Goal: Task Accomplishment & Management: Use online tool/utility

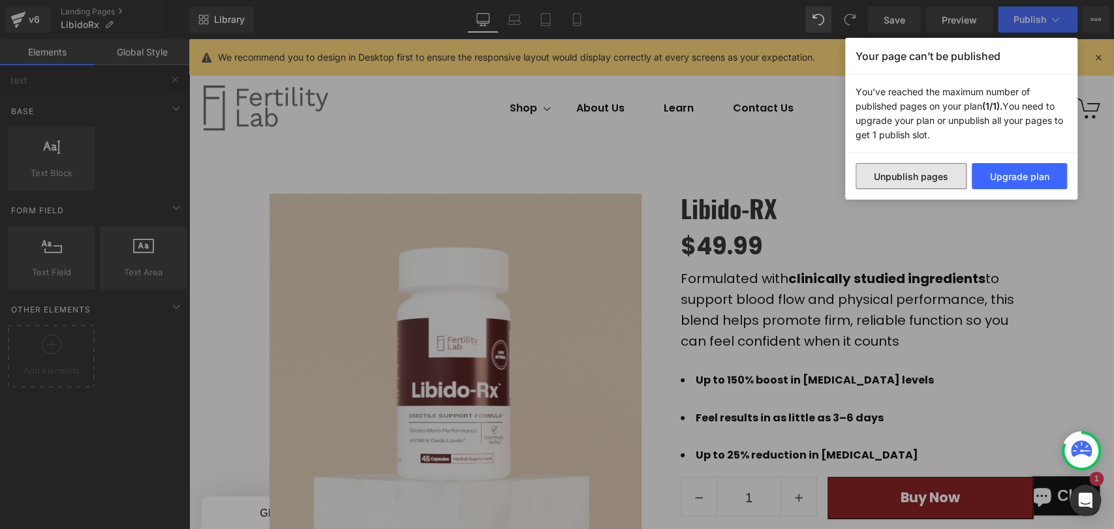
click at [931, 182] on button "Unpublish pages" at bounding box center [910, 176] width 111 height 26
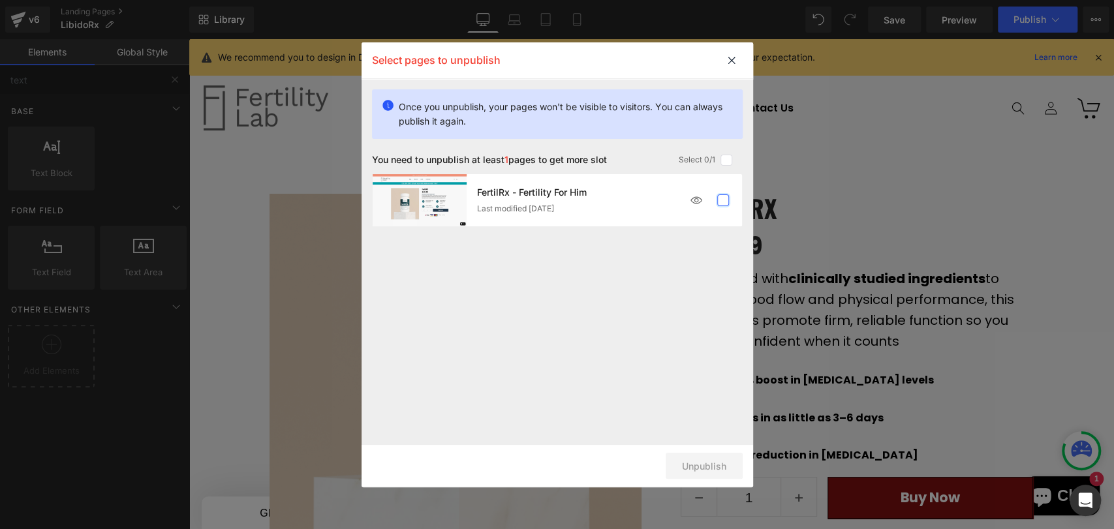
click at [724, 204] on label at bounding box center [723, 200] width 12 height 12
click at [723, 200] on input "checkbox" at bounding box center [723, 200] width 0 height 0
click at [699, 458] on button "Unpublish 1 pages" at bounding box center [686, 466] width 113 height 26
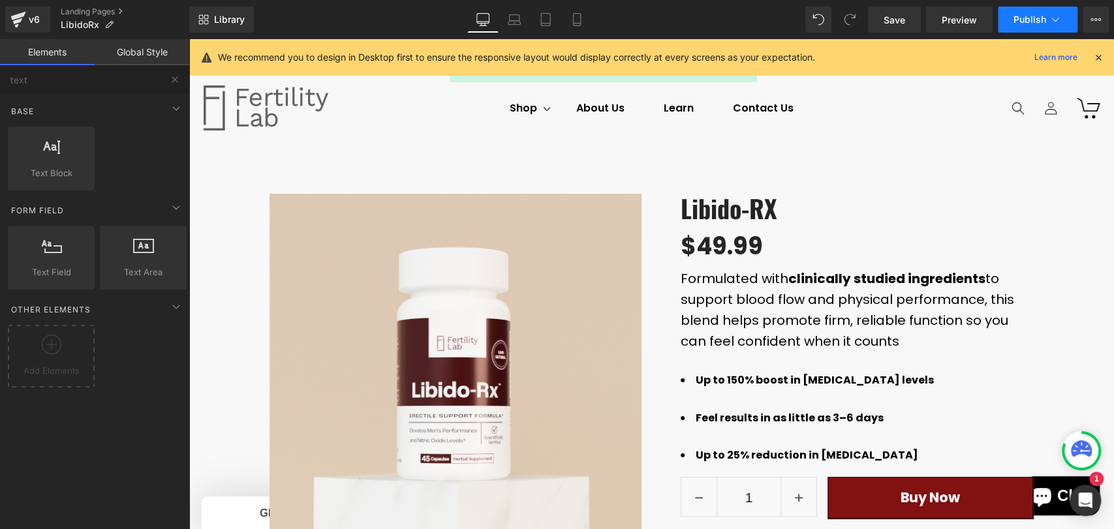
click at [1033, 18] on span "Publish" at bounding box center [1029, 19] width 33 height 10
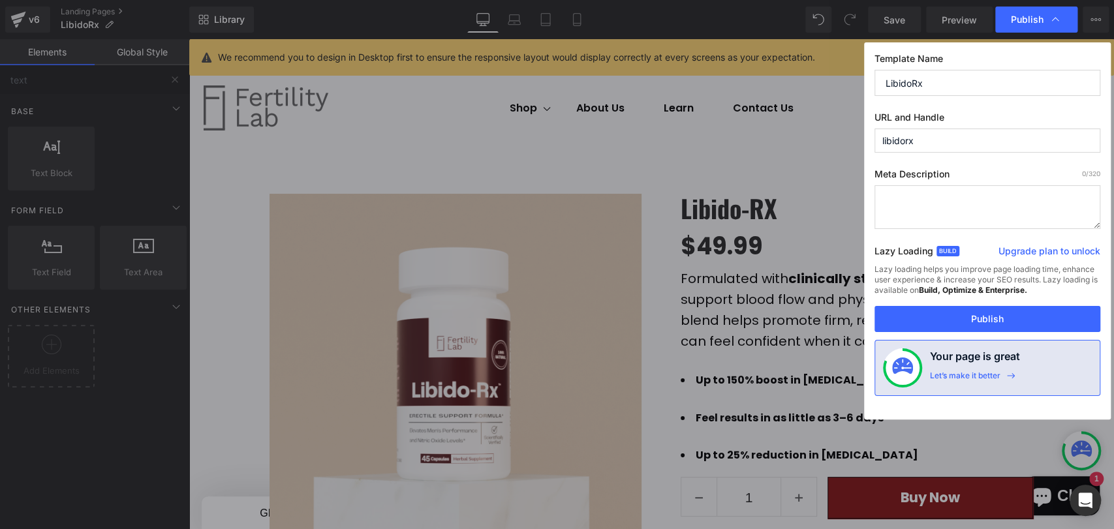
click at [937, 136] on input "libidorx" at bounding box center [987, 141] width 226 height 24
drag, startPoint x: 964, startPoint y: 140, endPoint x: 835, endPoint y: 136, distance: 129.2
click at [835, 136] on div "Publish Template Name LibidoRx URL and Handle libidorx Meta Description 0 /320 …" at bounding box center [557, 264] width 1114 height 529
type input "staminarx"
drag, startPoint x: 913, startPoint y: 77, endPoint x: 870, endPoint y: 78, distance: 43.1
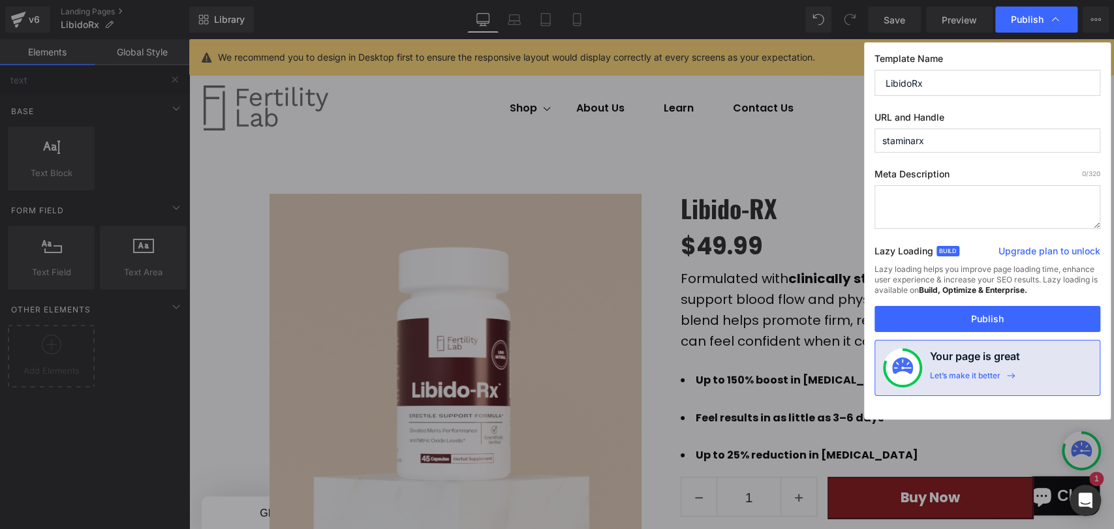
click at [870, 78] on div "Template Name LibidoRx URL and Handle staminarx Meta Description 0 /320 Lazy Lo…" at bounding box center [987, 230] width 247 height 377
type input "StaminaRx"
click at [976, 326] on button "Publish" at bounding box center [987, 319] width 226 height 26
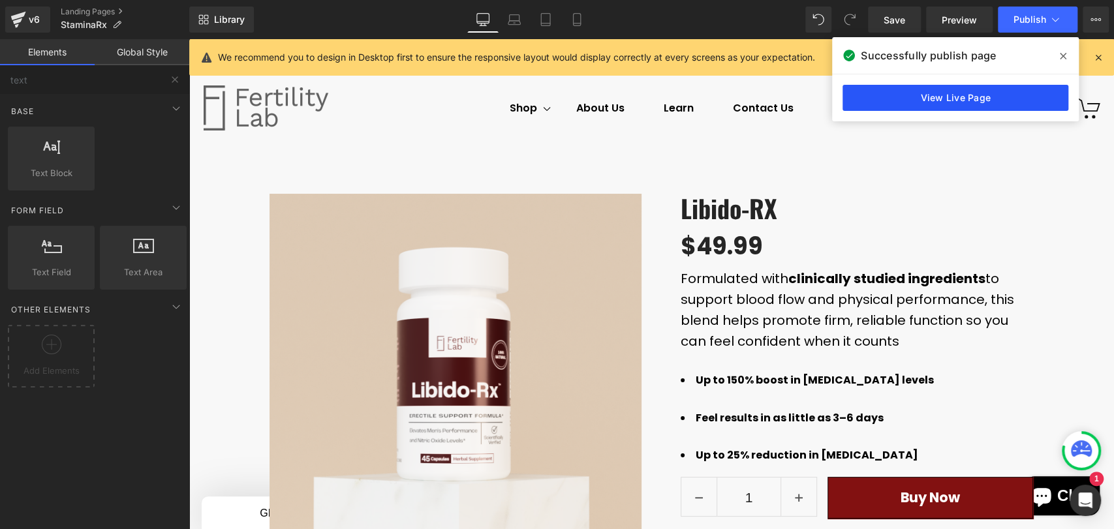
drag, startPoint x: 769, startPoint y: 82, endPoint x: 964, endPoint y: 97, distance: 195.0
click at [964, 97] on link "View Live Page" at bounding box center [955, 98] width 226 height 26
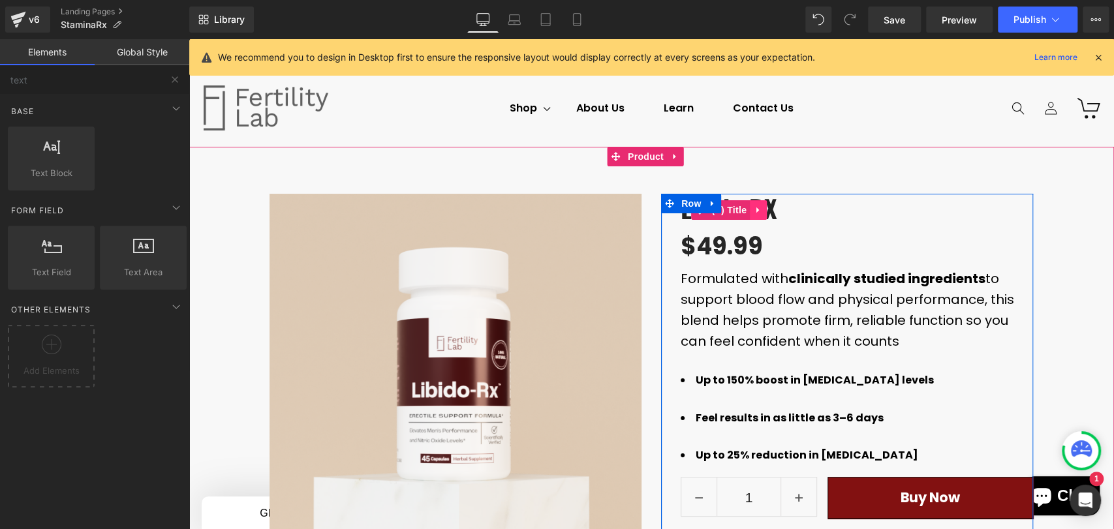
click at [756, 211] on link at bounding box center [758, 210] width 17 height 20
drag, startPoint x: 759, startPoint y: 211, endPoint x: 658, endPoint y: 214, distance: 100.5
click at [762, 211] on icon at bounding box center [766, 210] width 9 height 10
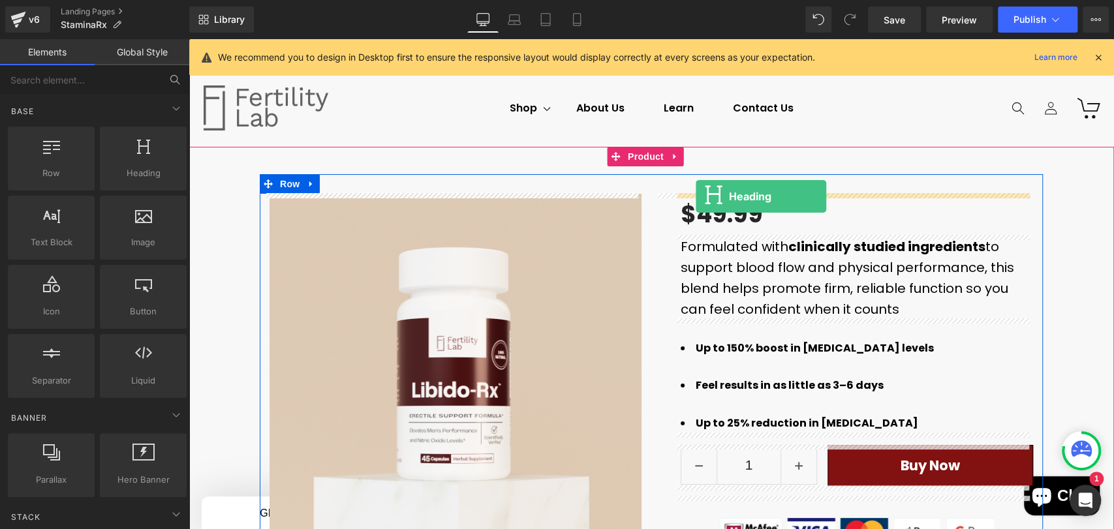
drag, startPoint x: 345, startPoint y: 216, endPoint x: 695, endPoint y: 196, distance: 350.9
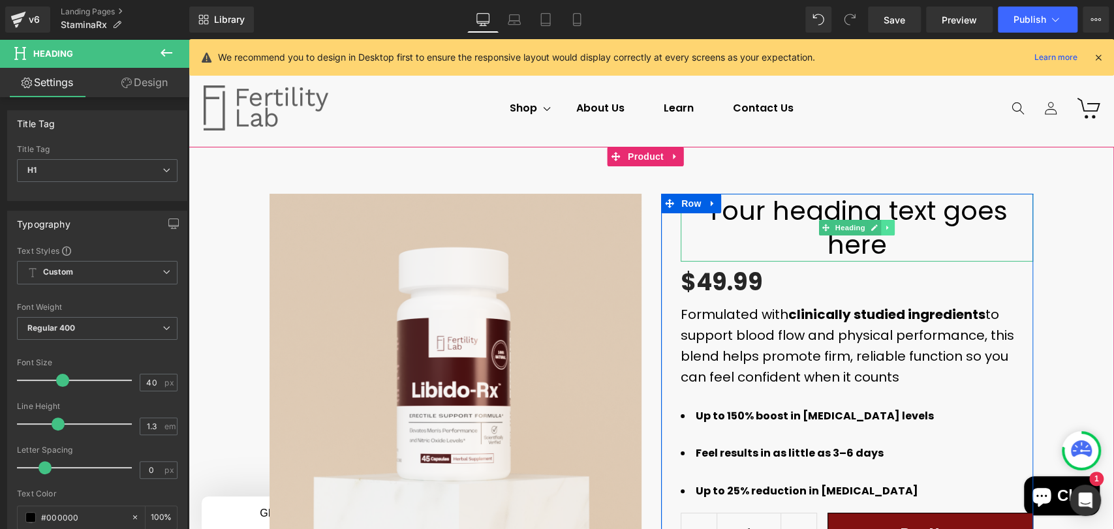
click at [884, 226] on icon at bounding box center [887, 228] width 7 height 8
click at [891, 228] on icon at bounding box center [894, 227] width 7 height 7
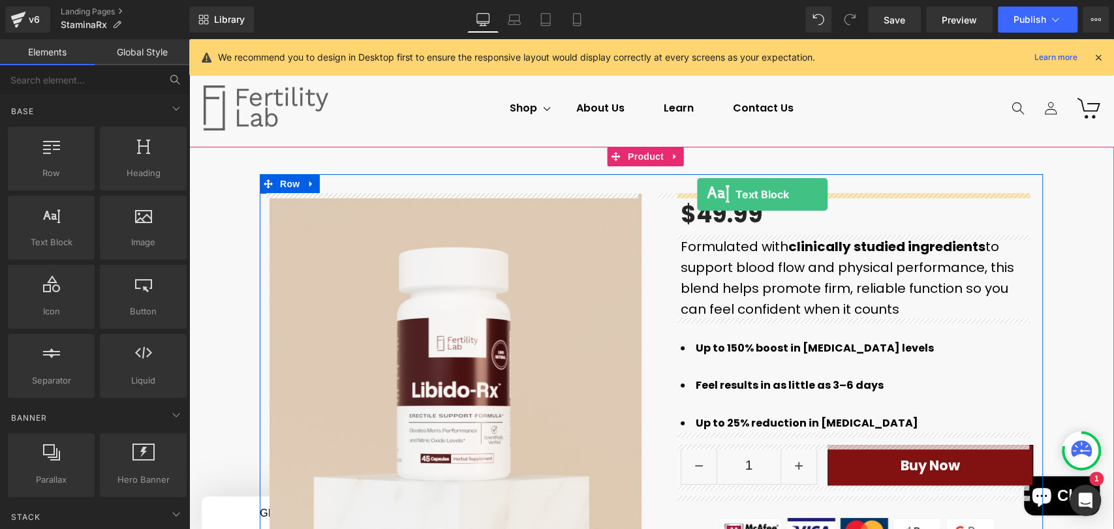
drag, startPoint x: 609, startPoint y: 242, endPoint x: 697, endPoint y: 194, distance: 100.1
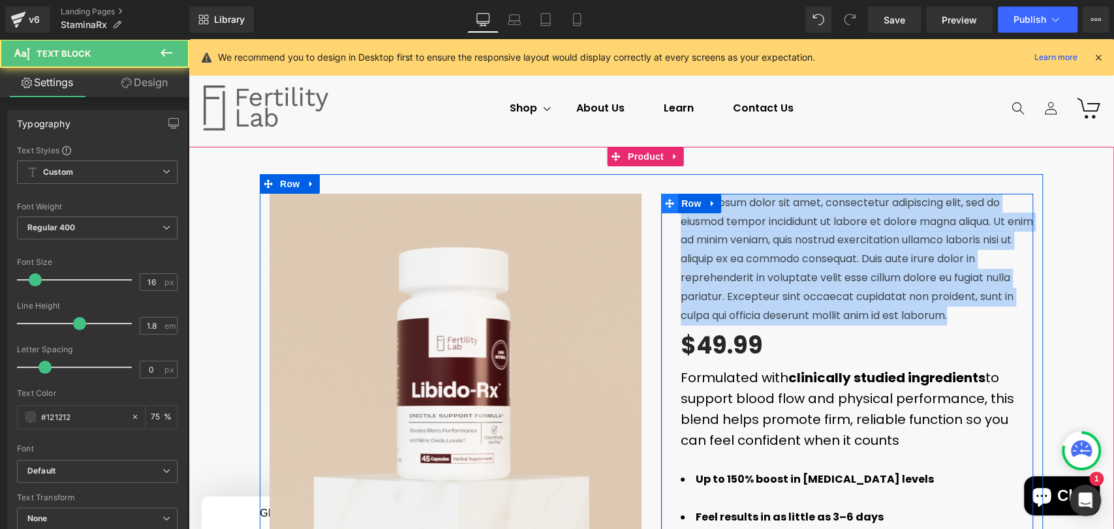
drag, startPoint x: 953, startPoint y: 318, endPoint x: 662, endPoint y: 205, distance: 312.1
click at [662, 205] on div "Lorem ipsum dolor sit amet, consectetur adipiscing elit, sed do eiusmod tempor …" at bounding box center [847, 435] width 372 height 483
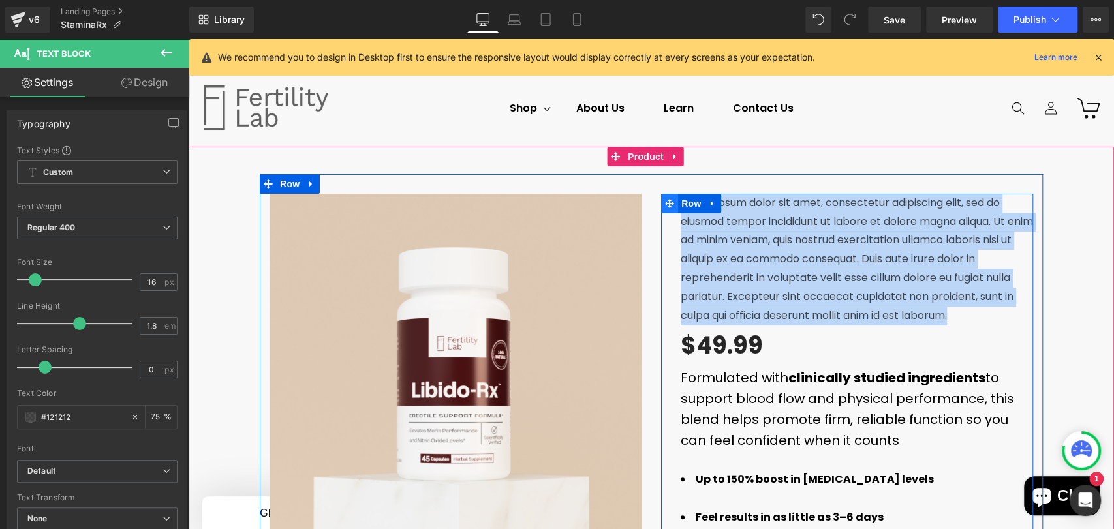
paste div
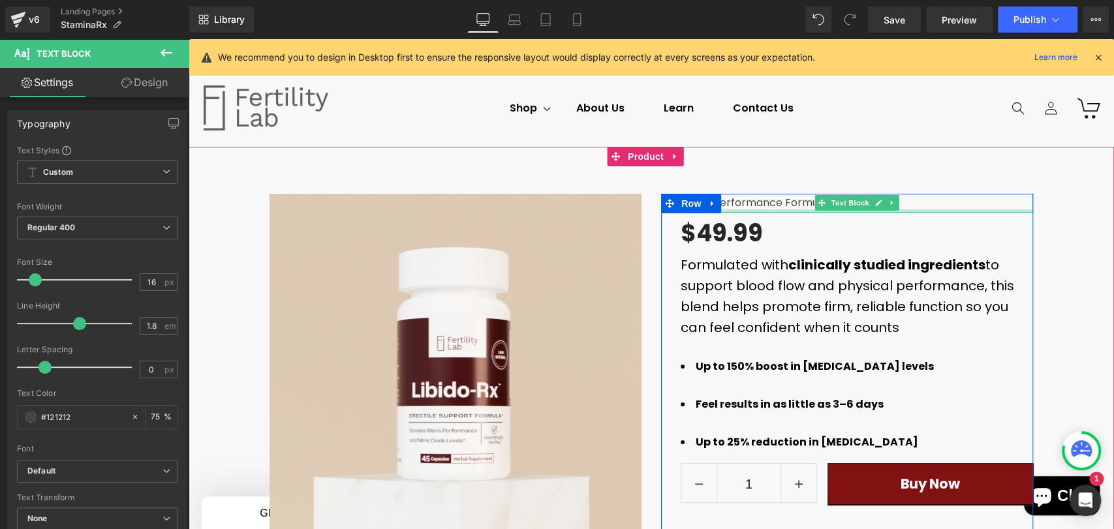
click at [752, 210] on div at bounding box center [856, 210] width 352 height 3
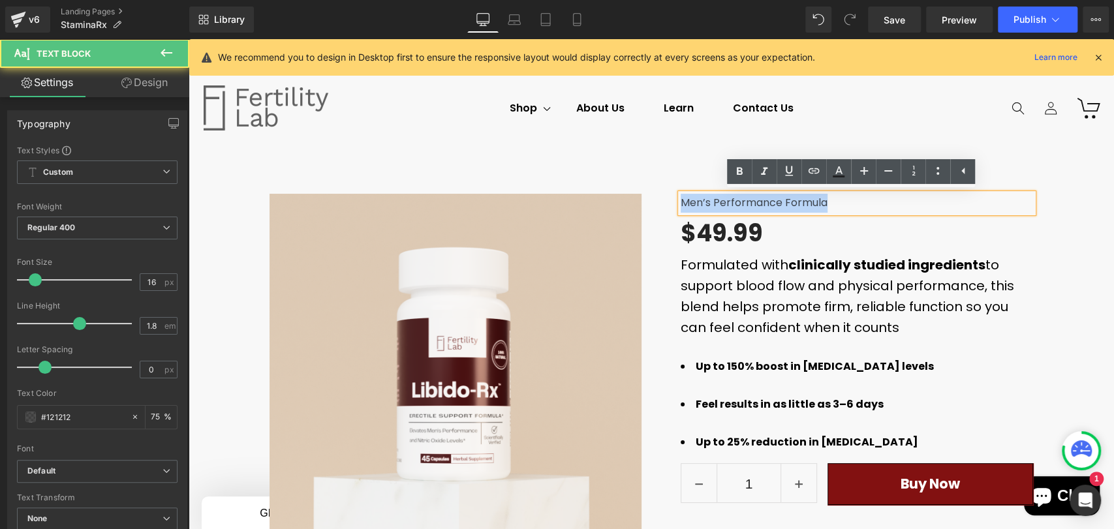
drag, startPoint x: 840, startPoint y: 207, endPoint x: 630, endPoint y: 200, distance: 209.5
click at [631, 200] on div "Best Seller (P) Image Row ‹ › (P) Image List Men’s Performance Formula Text Blo…" at bounding box center [651, 434] width 783 height 521
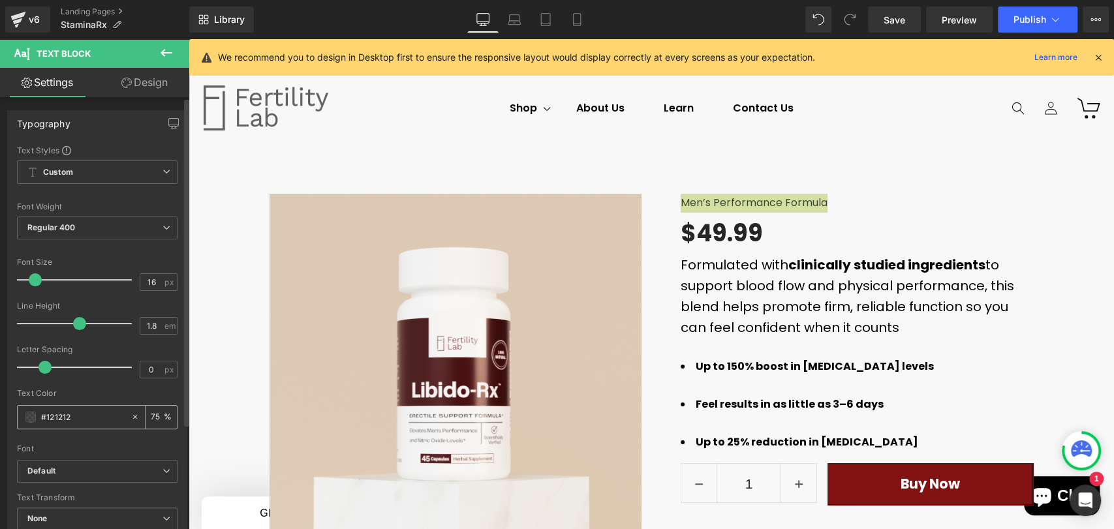
click at [33, 420] on span at bounding box center [30, 417] width 10 height 10
click at [145, 416] on div "75 %" at bounding box center [160, 417] width 31 height 23
click at [150, 415] on div "75 %" at bounding box center [160, 417] width 31 height 23
click at [151, 415] on input "75" at bounding box center [157, 417] width 13 height 14
drag, startPoint x: 153, startPoint y: 416, endPoint x: 140, endPoint y: 417, distance: 13.7
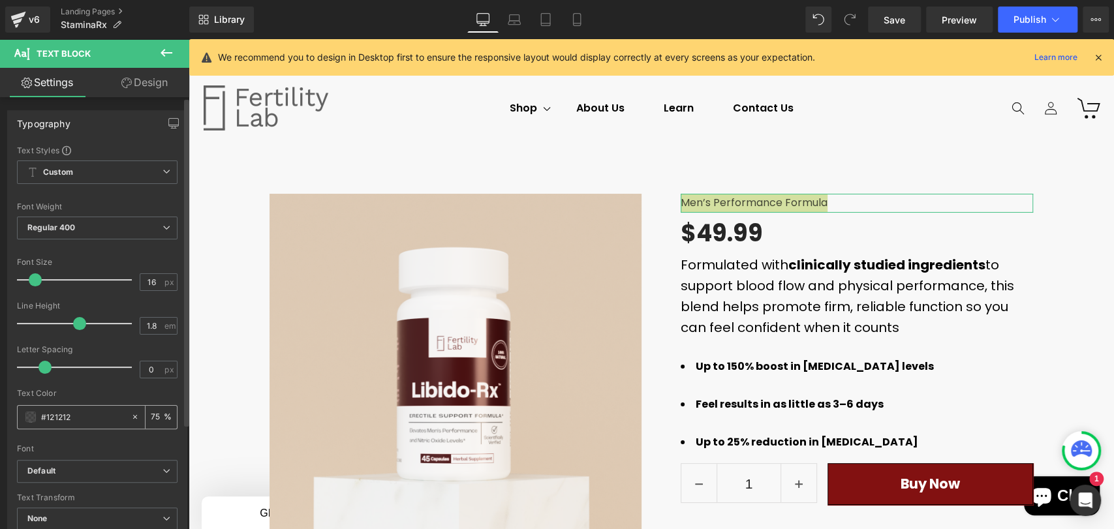
click at [140, 417] on div "75 %" at bounding box center [153, 417] width 46 height 23
type input "100"
click at [57, 466] on b "Default" at bounding box center [94, 471] width 135 height 11
click at [59, 492] on p "Default" at bounding box center [56, 495] width 27 height 9
click at [94, 232] on span "Regular 400" at bounding box center [97, 228] width 160 height 23
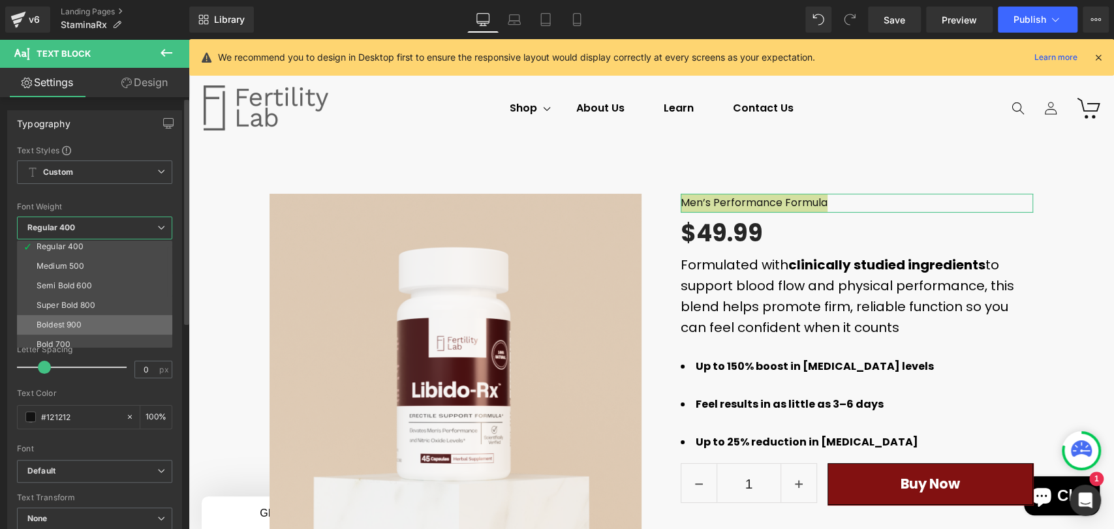
scroll to position [72, 0]
click at [85, 293] on div "Super Bold 800" at bounding box center [66, 295] width 59 height 9
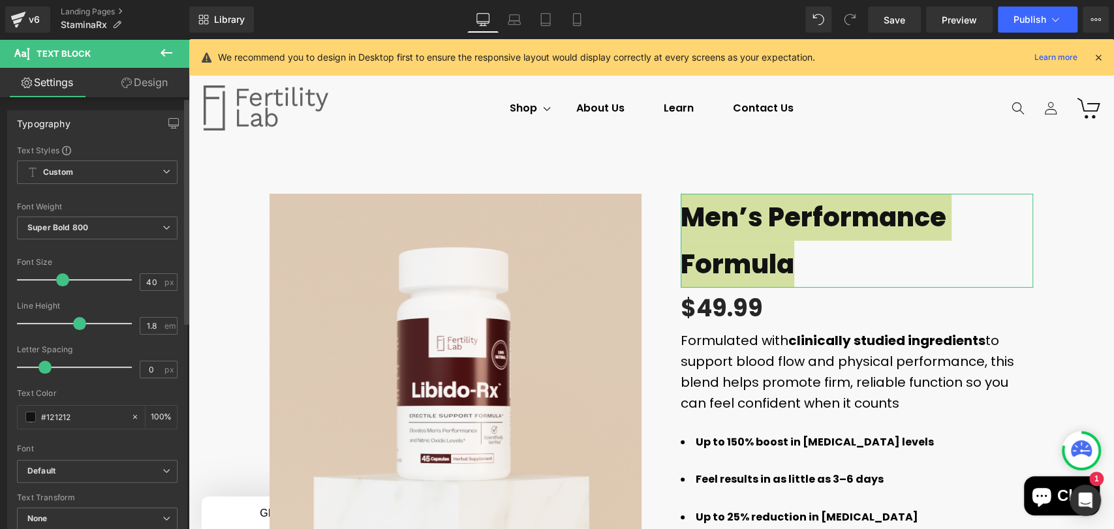
type input "39"
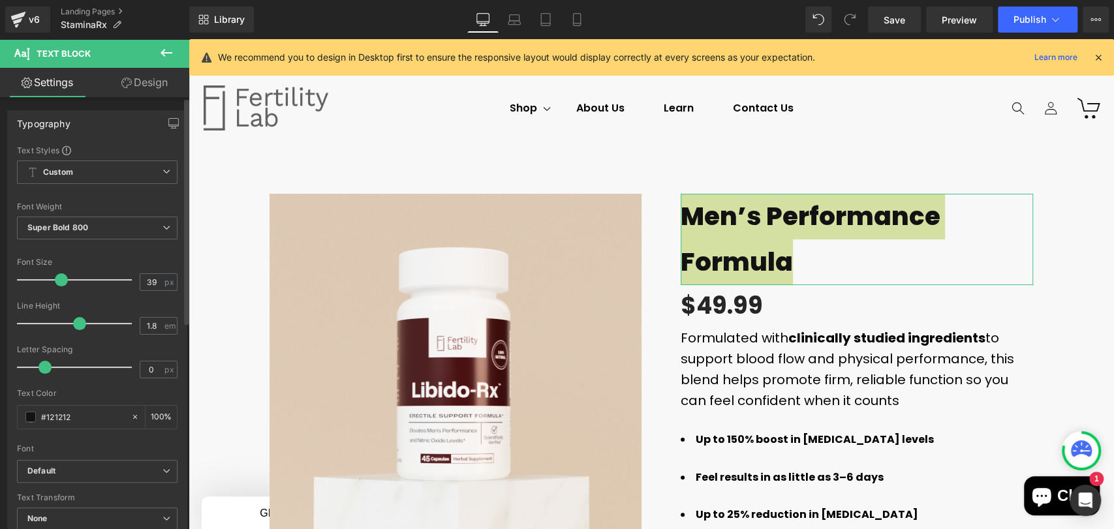
drag, startPoint x: 37, startPoint y: 283, endPoint x: 61, endPoint y: 289, distance: 25.5
click at [61, 289] on div at bounding box center [77, 280] width 108 height 26
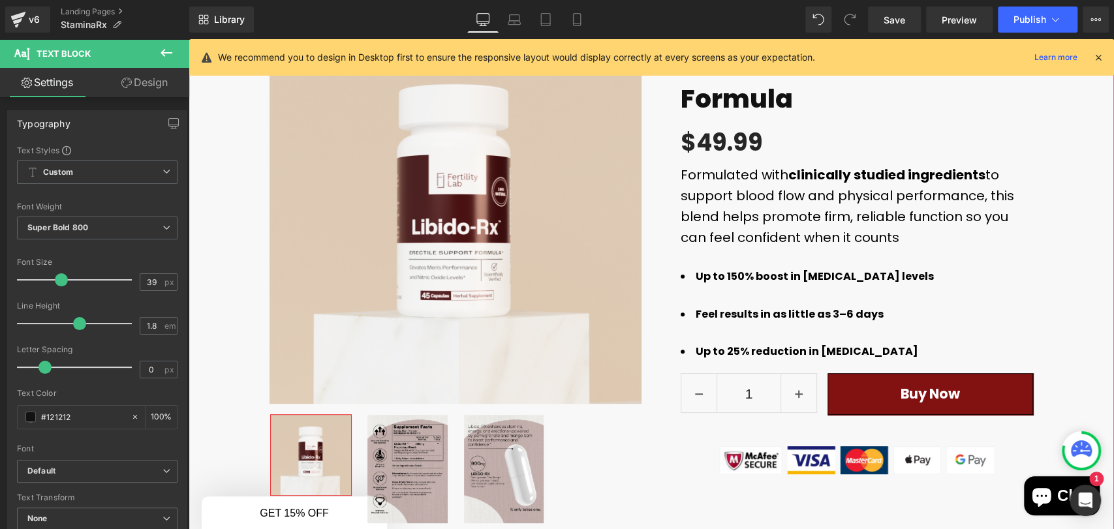
scroll to position [217, 0]
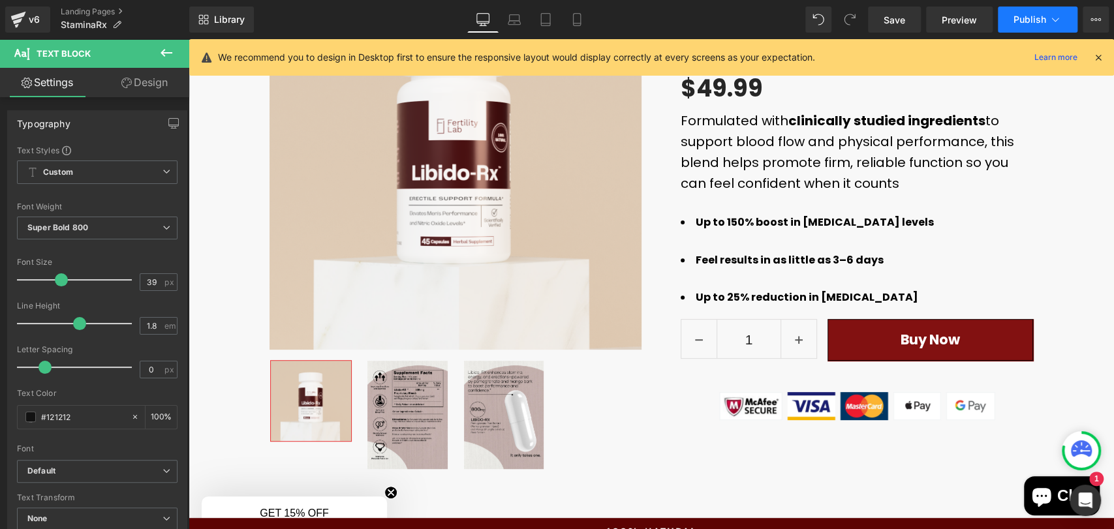
click at [1059, 24] on icon at bounding box center [1054, 19] width 13 height 13
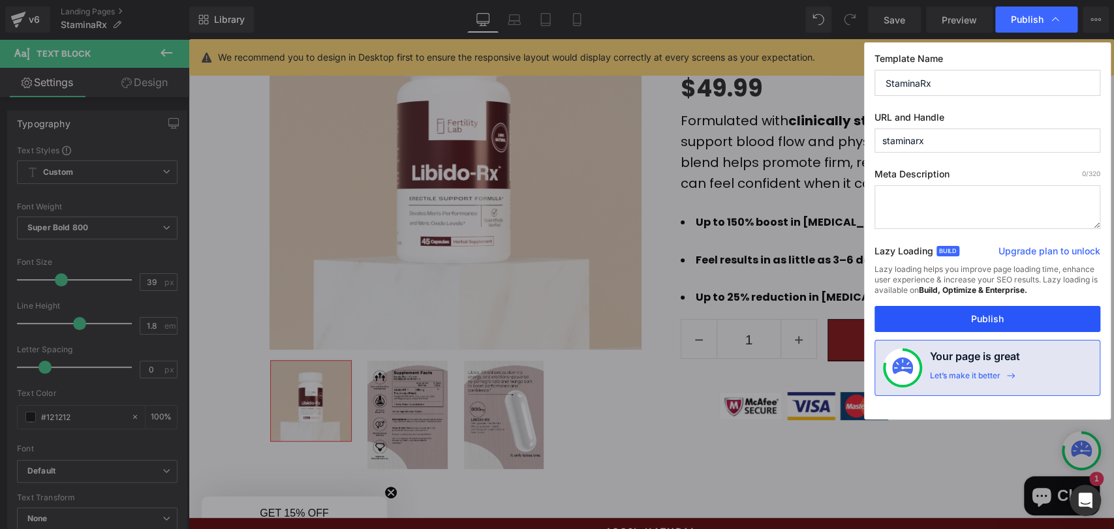
click at [940, 314] on button "Publish" at bounding box center [987, 319] width 226 height 26
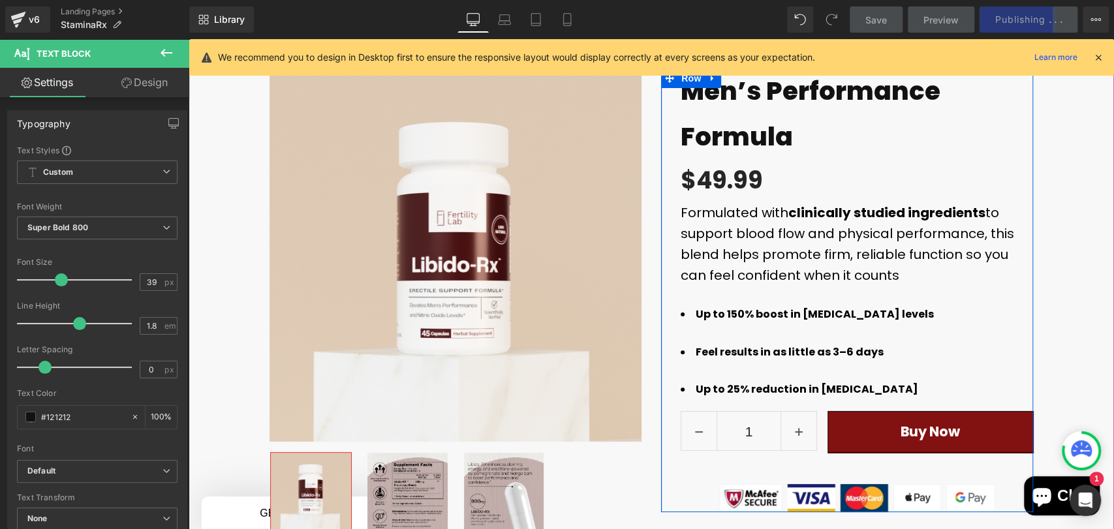
scroll to position [0, 0]
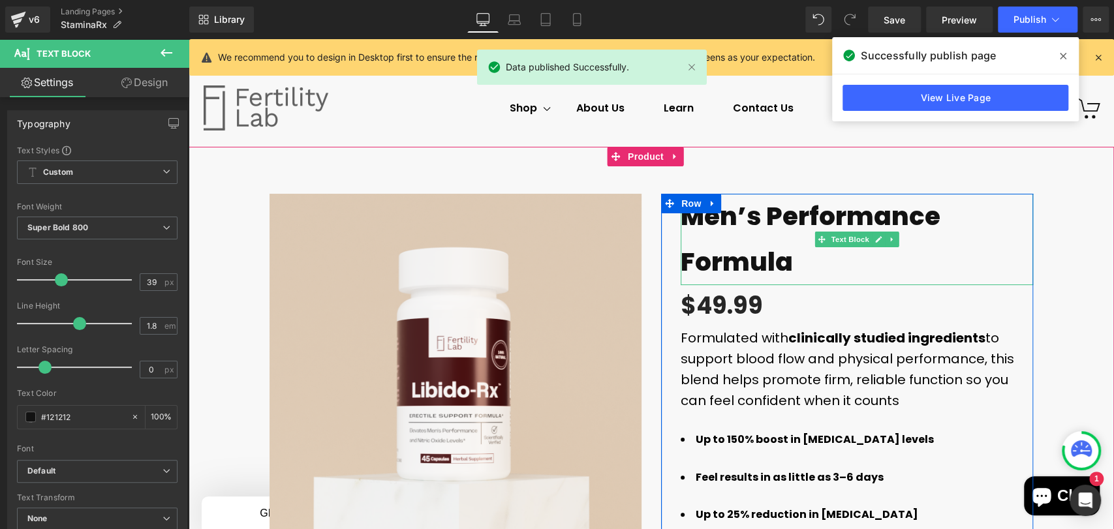
click at [763, 219] on p "Men’s Performance Formula" at bounding box center [856, 239] width 352 height 91
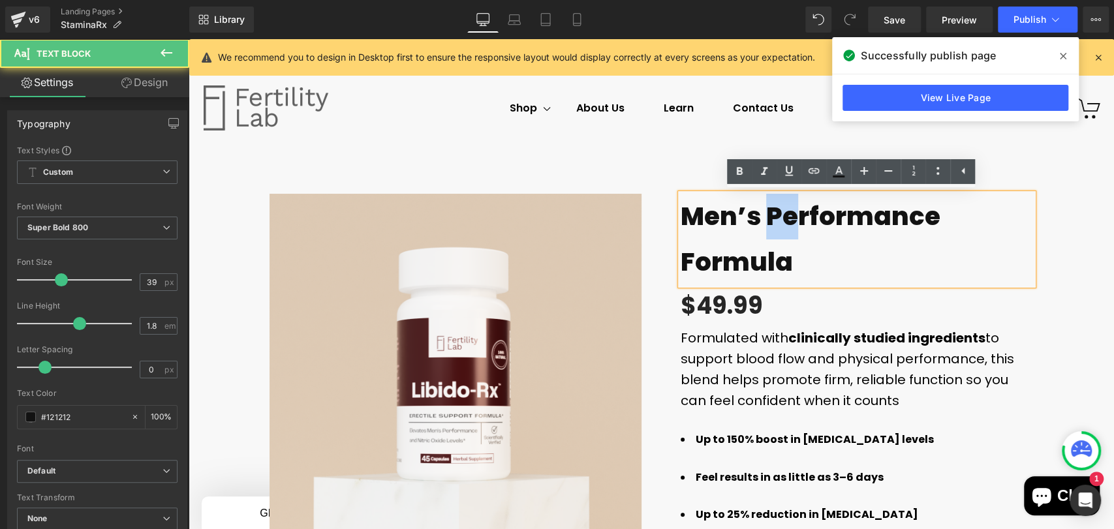
drag, startPoint x: 763, startPoint y: 215, endPoint x: 792, endPoint y: 218, distance: 29.5
click at [792, 218] on p "Men’s Performance Formula" at bounding box center [856, 239] width 352 height 91
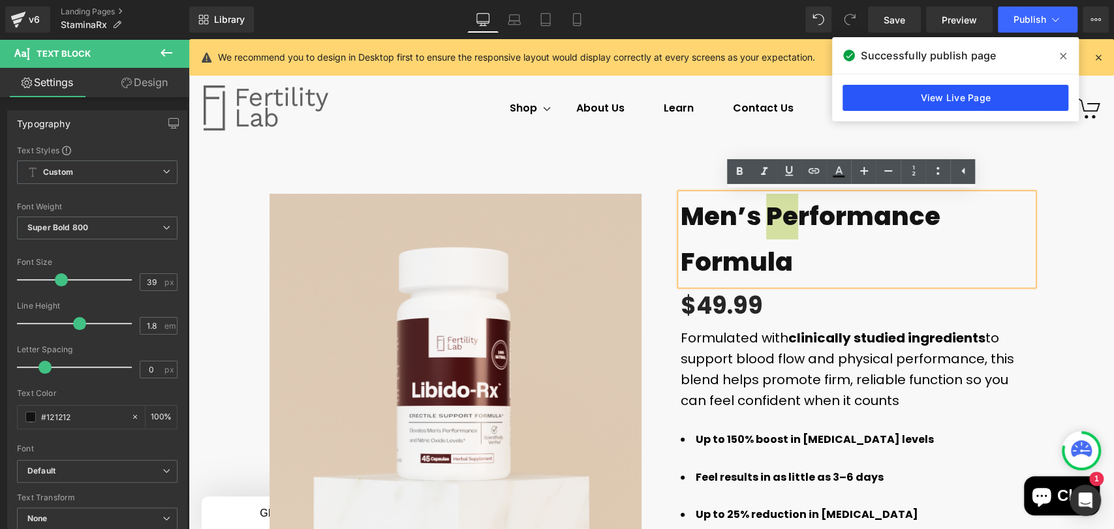
click at [1016, 85] on link "View Live Page" at bounding box center [955, 98] width 226 height 26
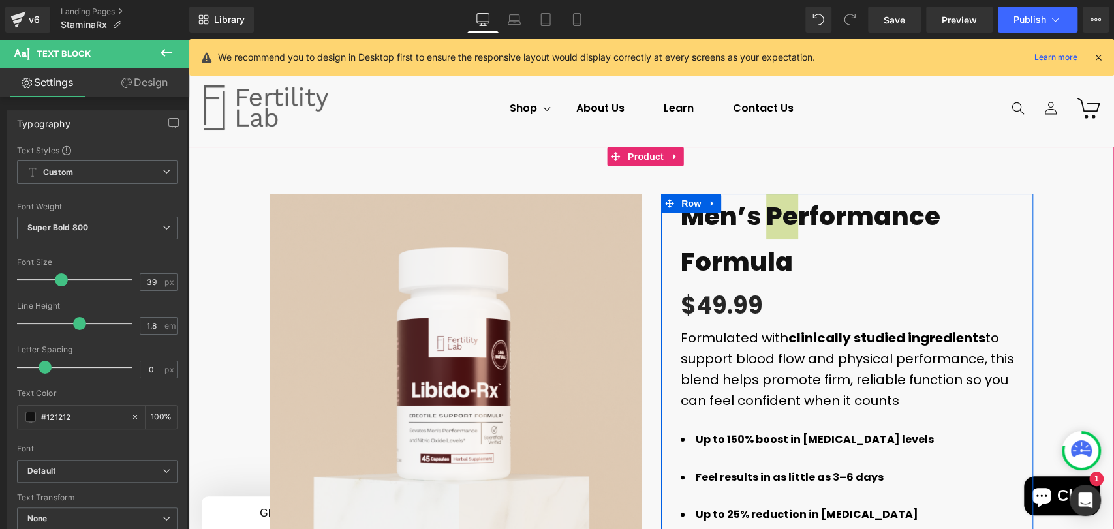
scroll to position [290, 0]
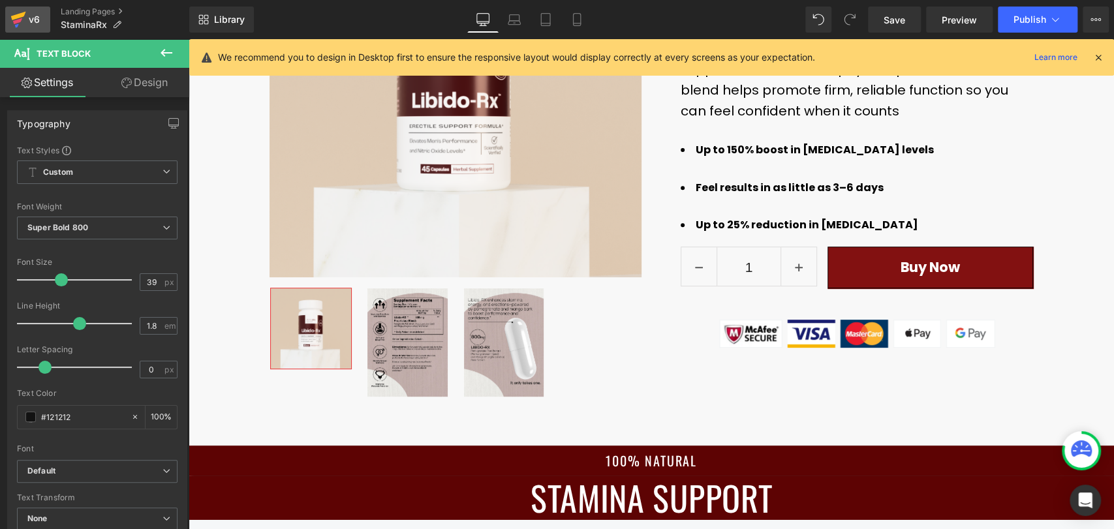
click at [14, 18] on icon at bounding box center [18, 16] width 15 height 8
